Goal: Task Accomplishment & Management: Manage account settings

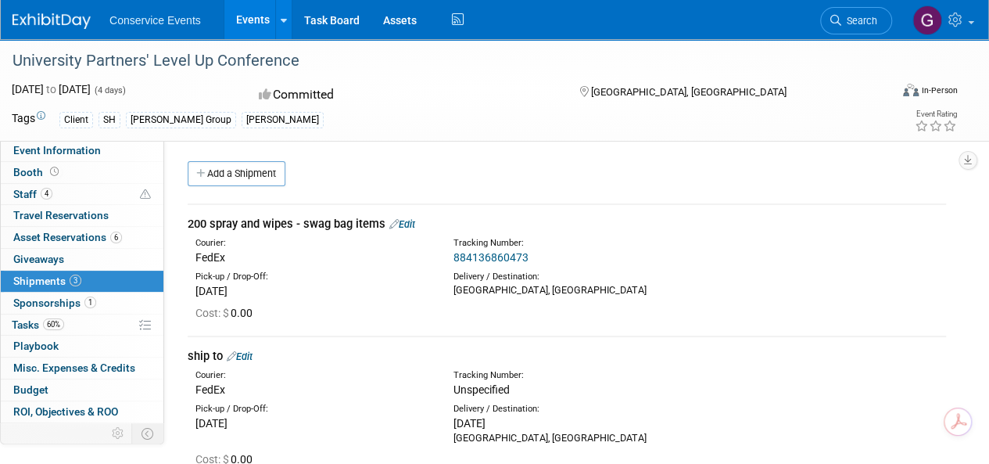
click at [253, 21] on link "Events" at bounding box center [252, 19] width 57 height 39
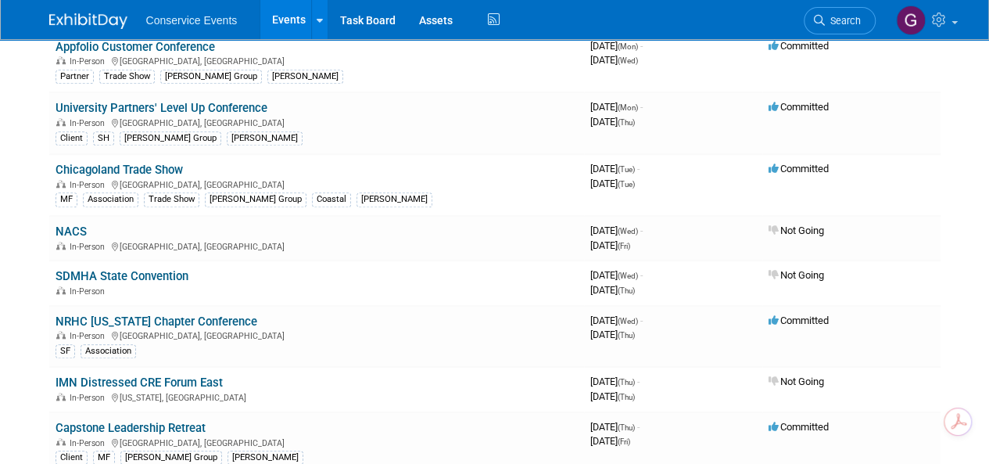
scroll to position [547, 0]
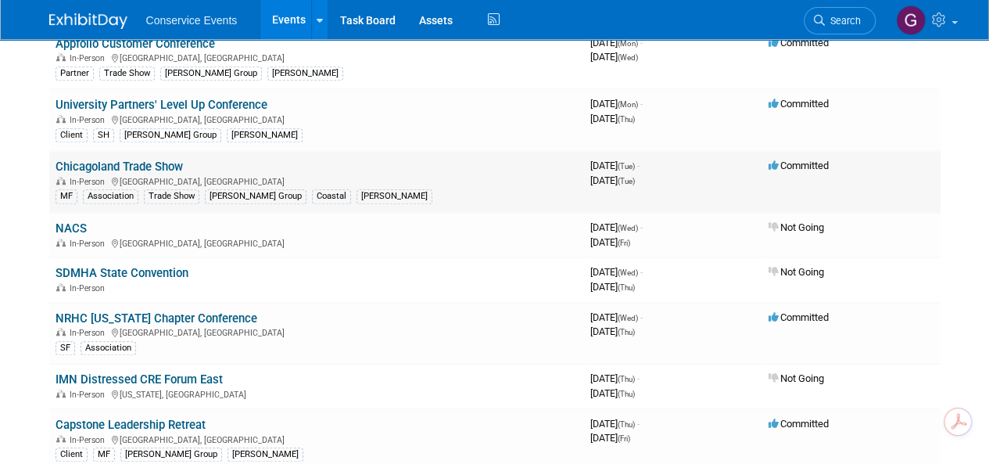
click at [165, 163] on link "Chicagoland Trade Show" at bounding box center [119, 166] width 127 height 14
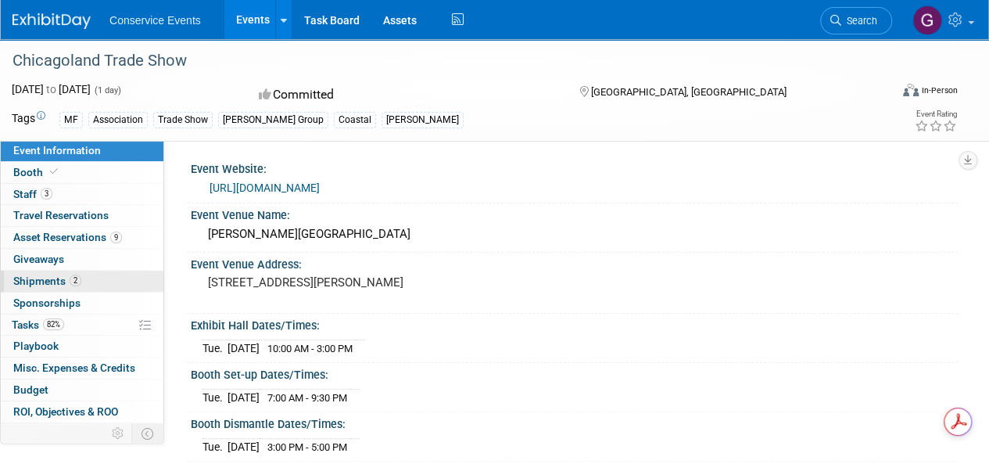
click at [50, 281] on span "Shipments 2" at bounding box center [47, 280] width 68 height 13
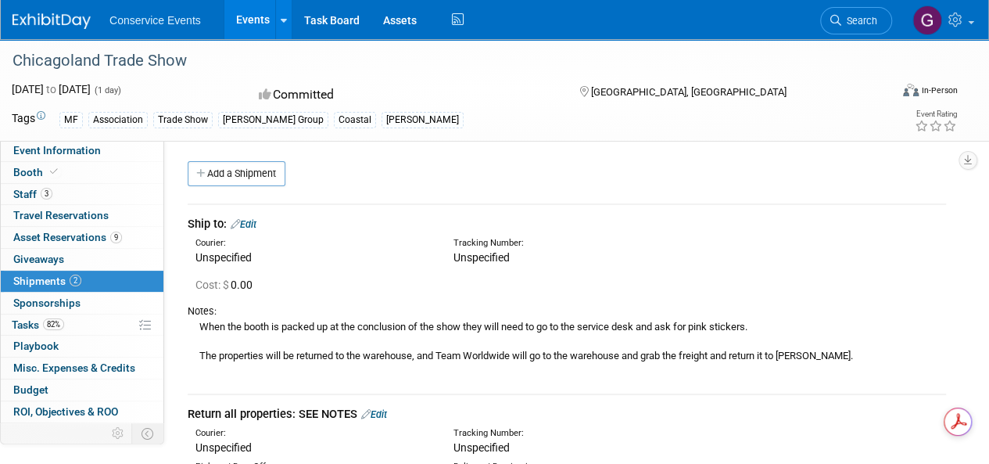
click at [253, 224] on link "Edit" at bounding box center [244, 224] width 26 height 12
select select "9"
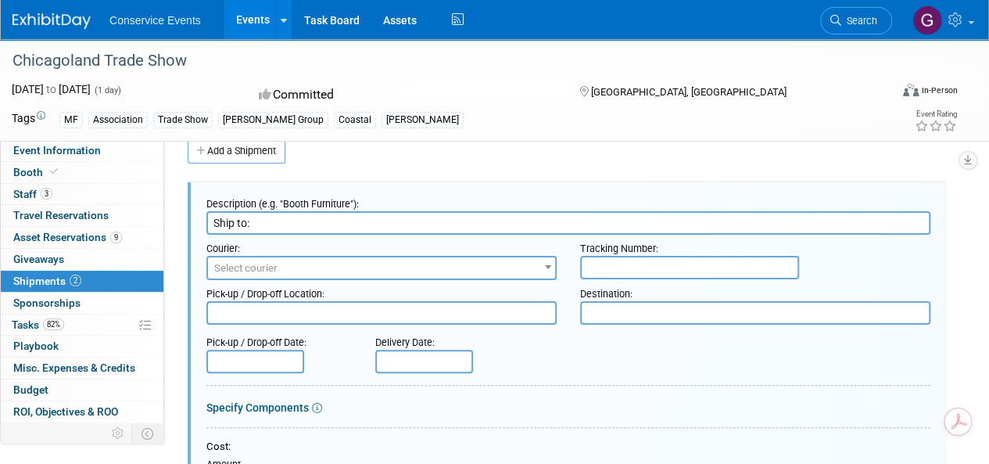
click at [607, 265] on input "text" at bounding box center [689, 267] width 219 height 23
paste input "CLE315448"
type input "CLE315448"
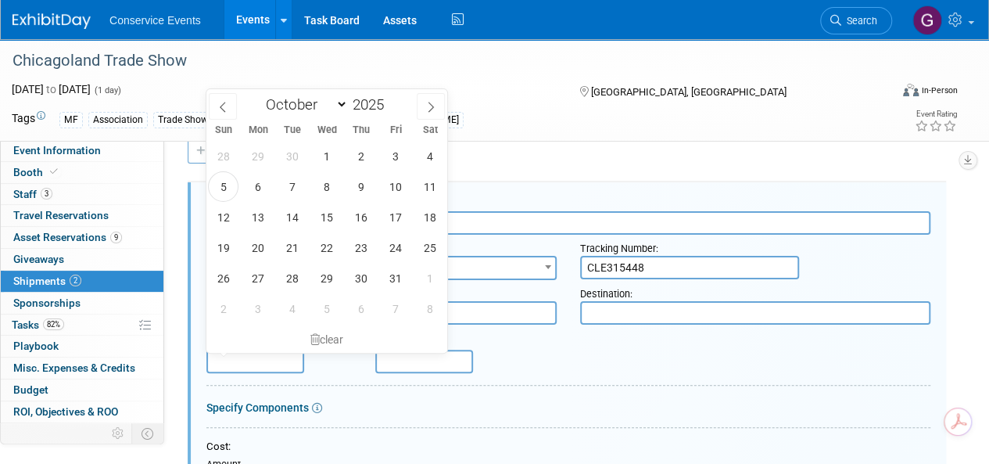
click at [271, 357] on input "text" at bounding box center [255, 360] width 98 height 23
click at [220, 105] on icon at bounding box center [222, 107] width 11 height 11
select select "8"
click at [286, 273] on span "30" at bounding box center [292, 278] width 30 height 30
type input "[DATE]"
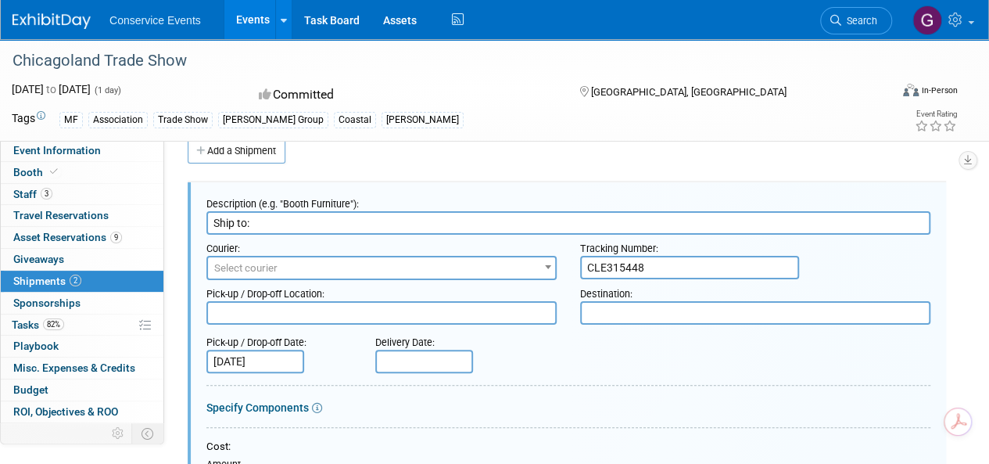
click at [293, 263] on span "Select courier" at bounding box center [381, 268] width 347 height 22
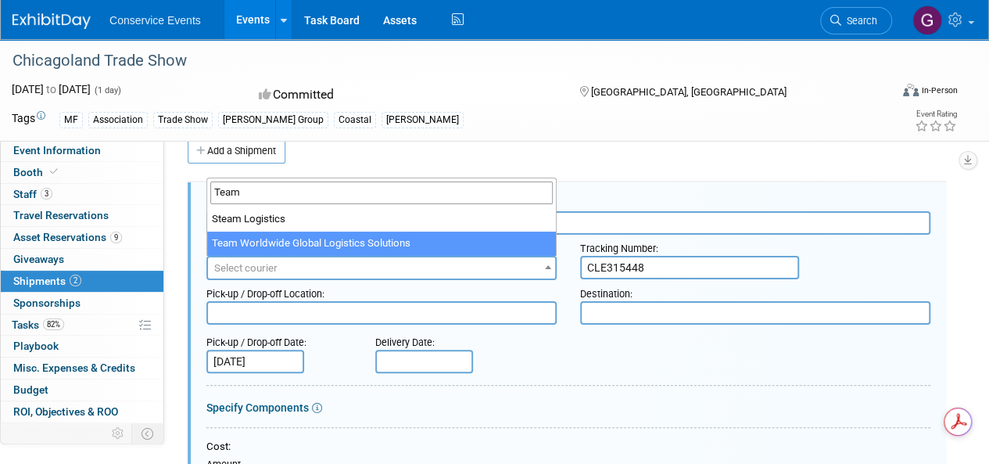
type input "Team"
select select "569"
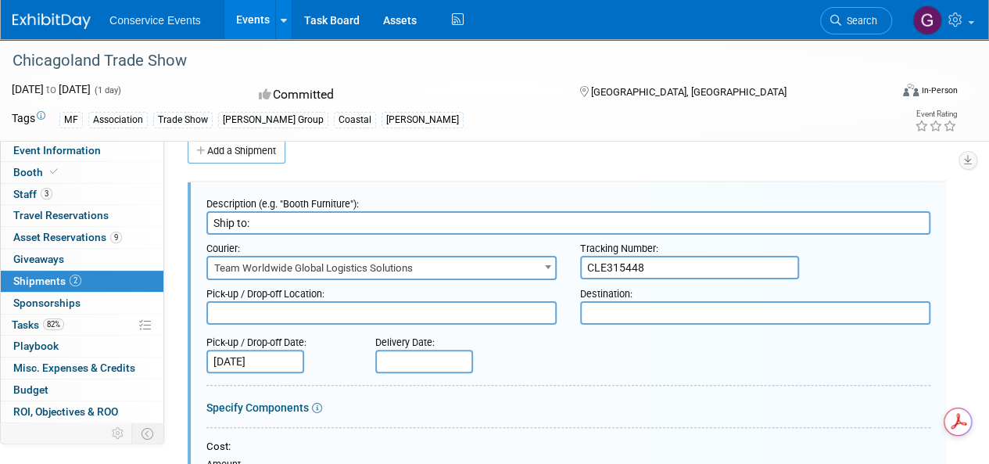
click at [612, 312] on textarea at bounding box center [755, 312] width 350 height 23
drag, startPoint x: 591, startPoint y: 93, endPoint x: 679, endPoint y: 91, distance: 88.4
click at [679, 91] on span "[GEOGRAPHIC_DATA], [GEOGRAPHIC_DATA]" at bounding box center [687, 92] width 195 height 12
click at [600, 309] on textarea at bounding box center [755, 312] width 350 height 23
paste textarea "Carol Stream, [GEOGRAPHIC_DATA]"
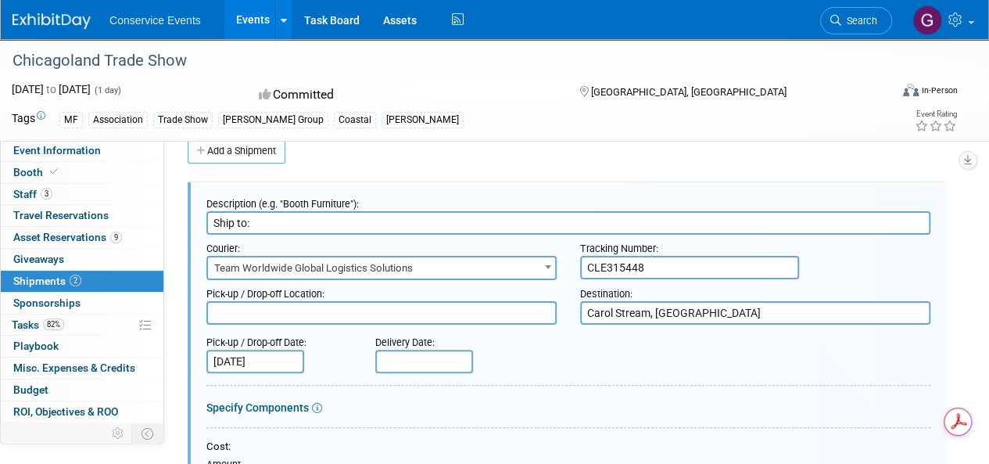
type textarea "Carol Stream, [GEOGRAPHIC_DATA]"
click at [430, 305] on textarea at bounding box center [381, 312] width 350 height 23
type textarea "[PERSON_NAME] CLE"
drag, startPoint x: 651, startPoint y: 263, endPoint x: 582, endPoint y: 264, distance: 69.6
click at [582, 264] on input "CLE315448" at bounding box center [689, 267] width 219 height 23
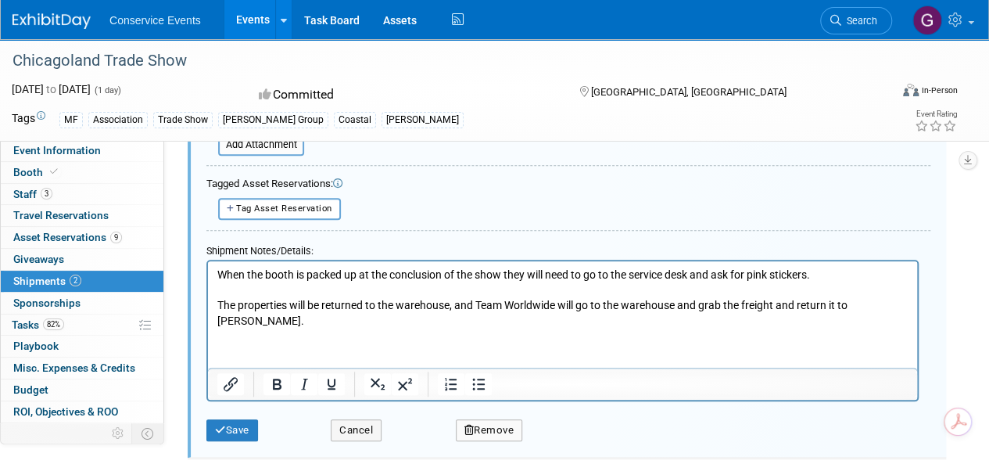
scroll to position [492, 0]
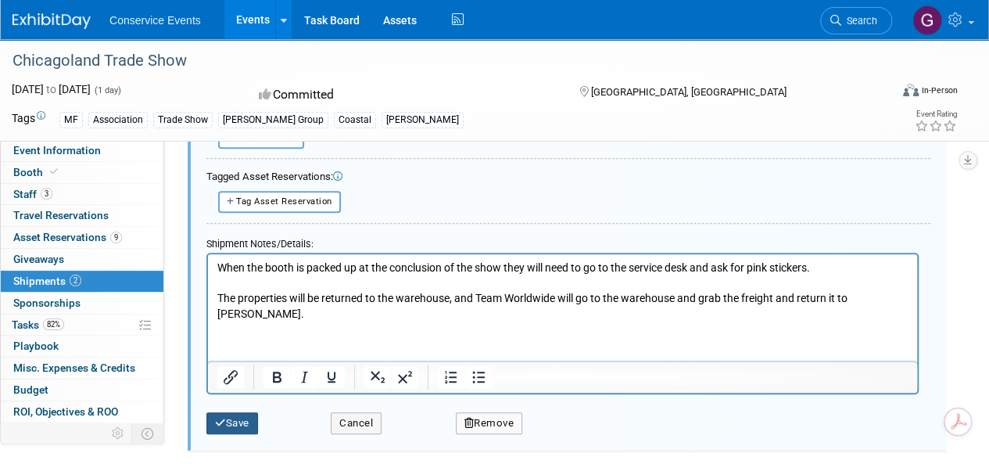
click at [227, 420] on button "Save" at bounding box center [232, 423] width 52 height 22
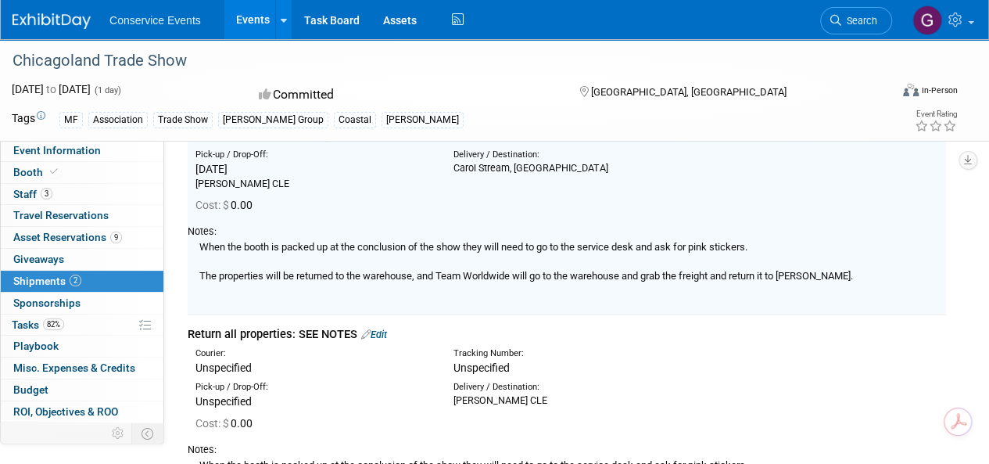
scroll to position [257, 0]
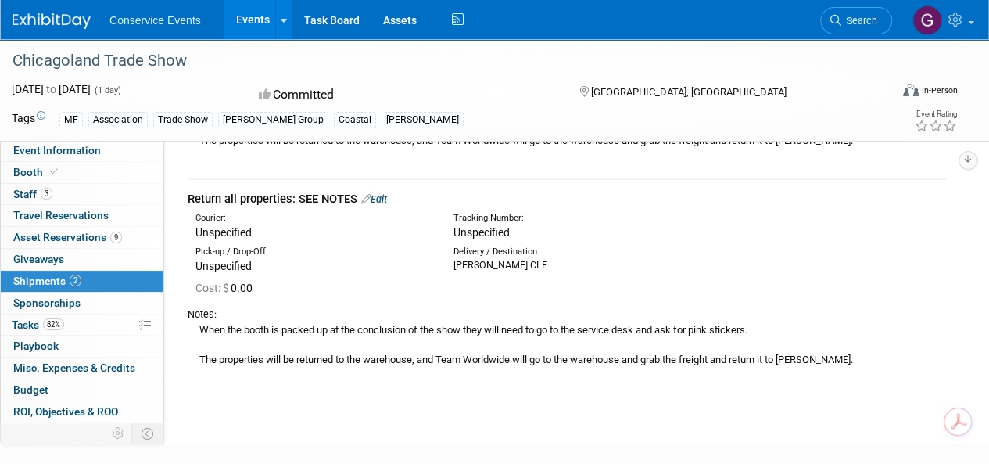
click at [384, 198] on link "Edit" at bounding box center [374, 199] width 26 height 12
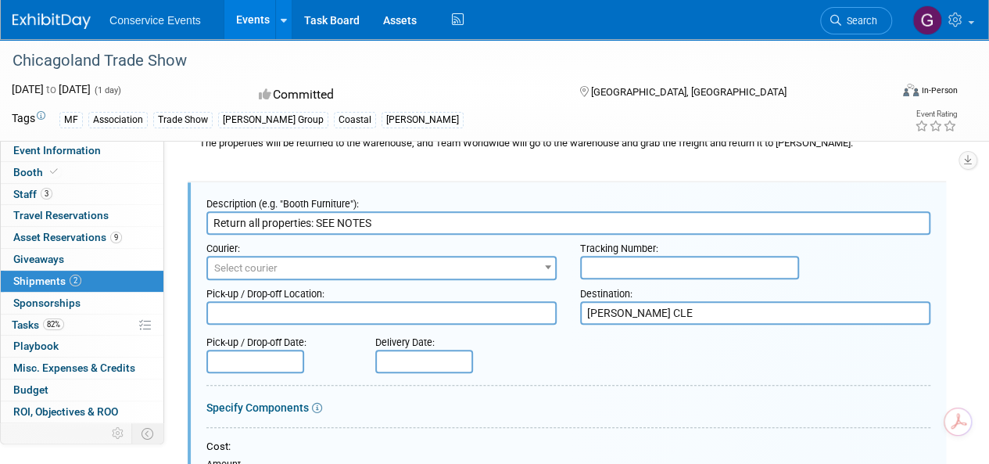
scroll to position [0, 0]
click at [646, 263] on input "text" at bounding box center [689, 267] width 219 height 23
paste input "CLE315448"
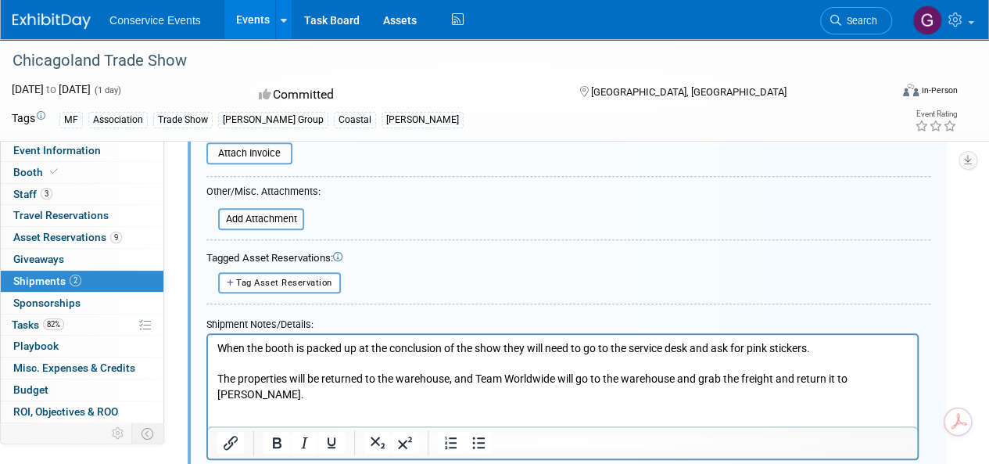
scroll to position [724, 0]
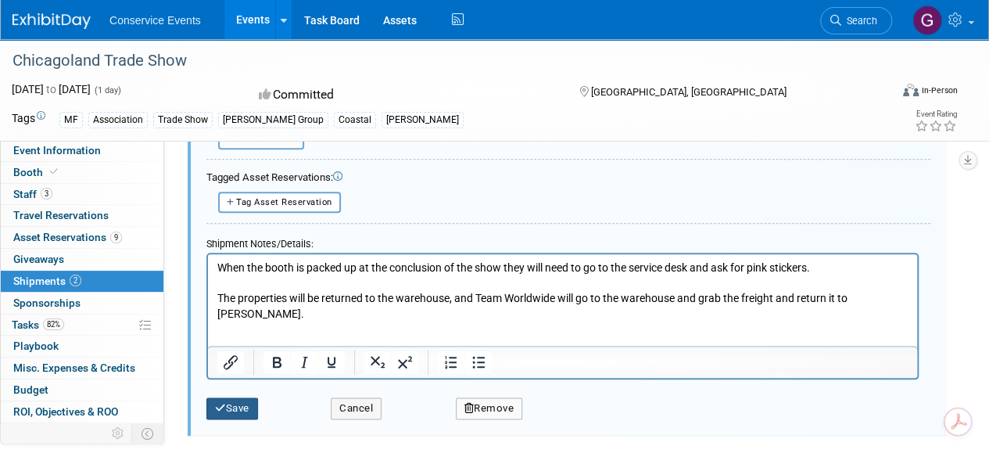
type input "CLE315448R"
click at [233, 400] on button "Save" at bounding box center [232, 408] width 52 height 22
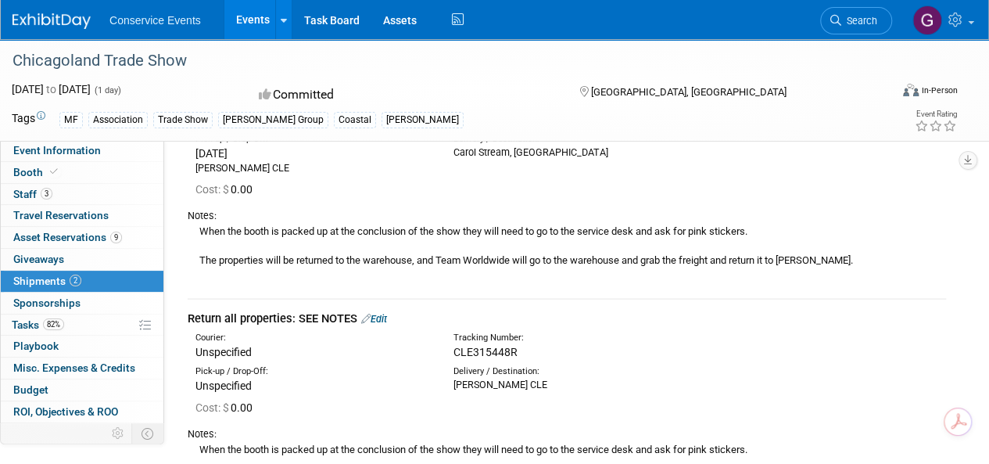
scroll to position [0, 0]
